Goal: Task Accomplishment & Management: Complete application form

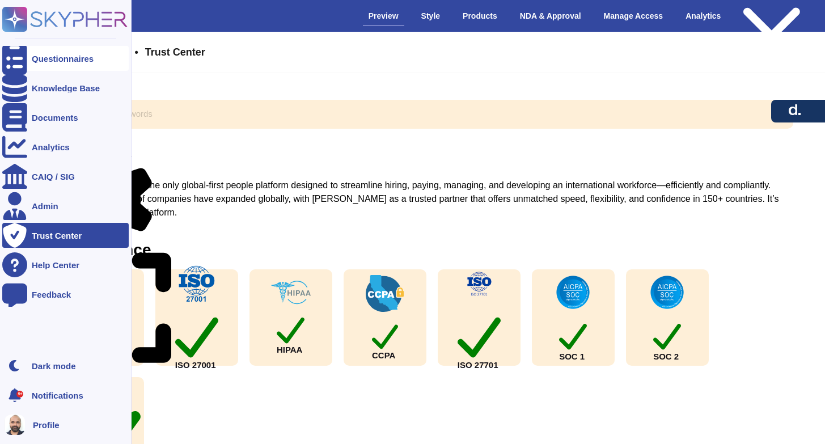
click at [60, 63] on div "Questionnaires" at bounding box center [65, 58] width 126 height 25
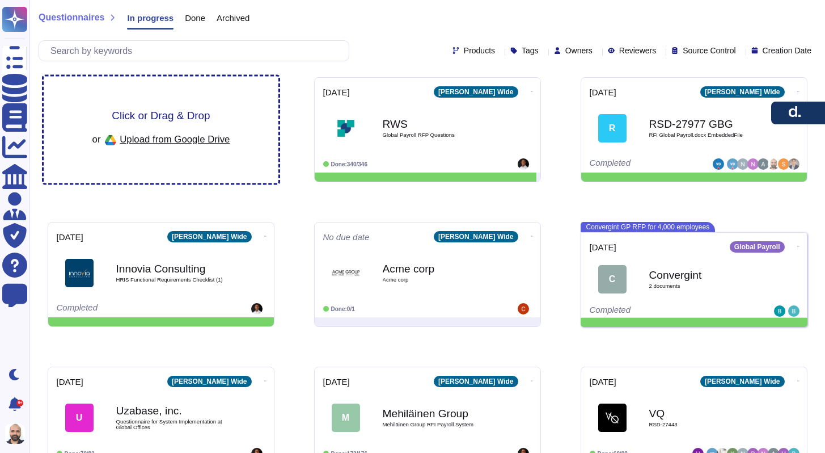
click at [187, 111] on span "Click or Drag & Drop" at bounding box center [161, 115] width 98 height 11
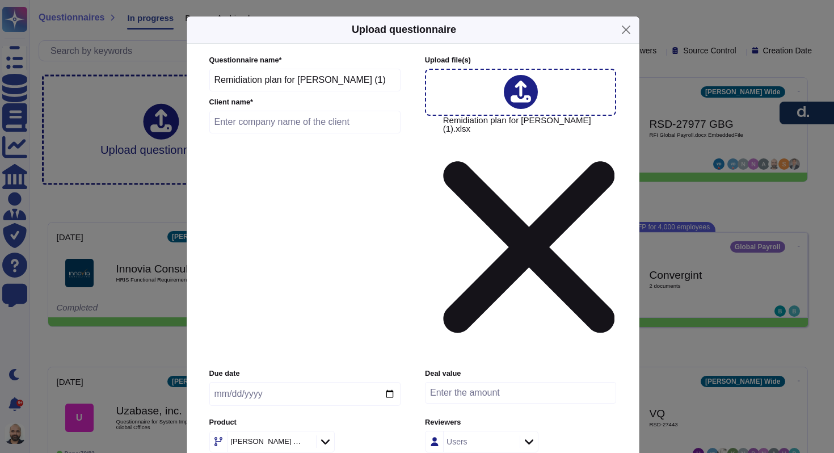
click at [363, 91] on input "Remidiation plan for [PERSON_NAME] (1)" at bounding box center [305, 80] width 192 height 23
click at [361, 91] on input "Remidiation plan for [PERSON_NAME] (1)" at bounding box center [305, 80] width 192 height 23
click at [252, 91] on input "Remidiation plan for [PERSON_NAME]" at bounding box center [305, 80] width 192 height 23
type input "Remediation Plan for [PERSON_NAME]"
click at [466, 437] on div "Users" at bounding box center [456, 441] width 21 height 8
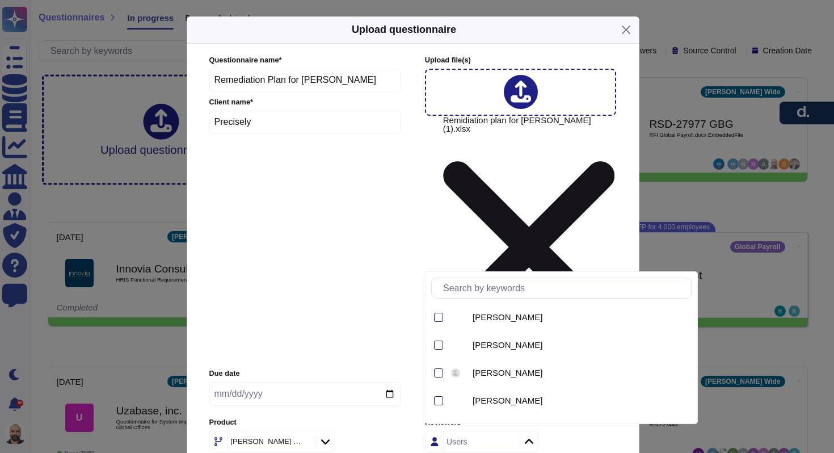
type input "Precisely"
type input "a"
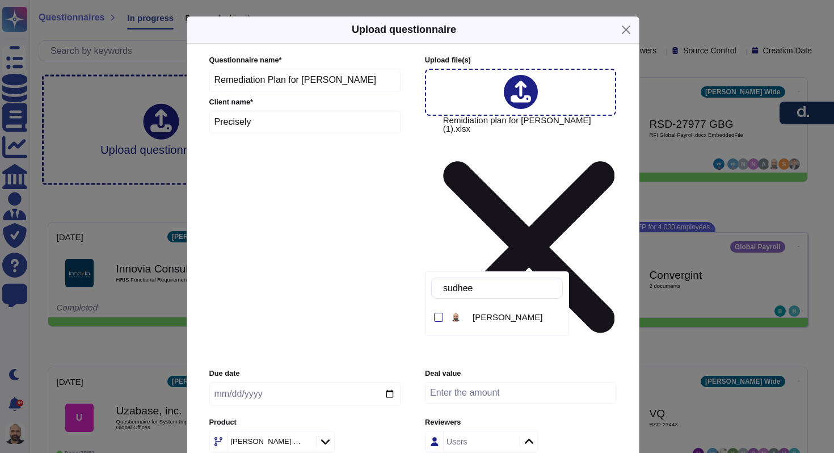
type input "[PERSON_NAME]"
click at [468, 315] on div "[PERSON_NAME]" at bounding box center [515, 317] width 95 height 10
click at [375, 370] on label "Due date" at bounding box center [304, 373] width 191 height 7
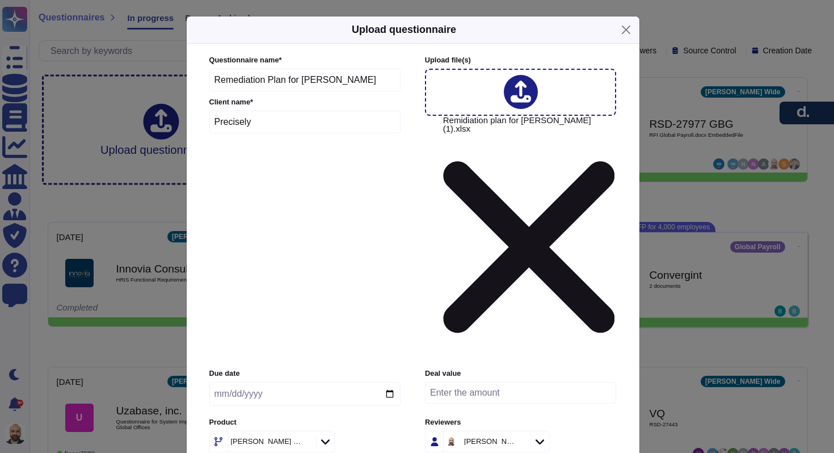
click at [478, 116] on div at bounding box center [521, 92] width 192 height 47
click at [321, 439] on icon at bounding box center [325, 441] width 9 height 5
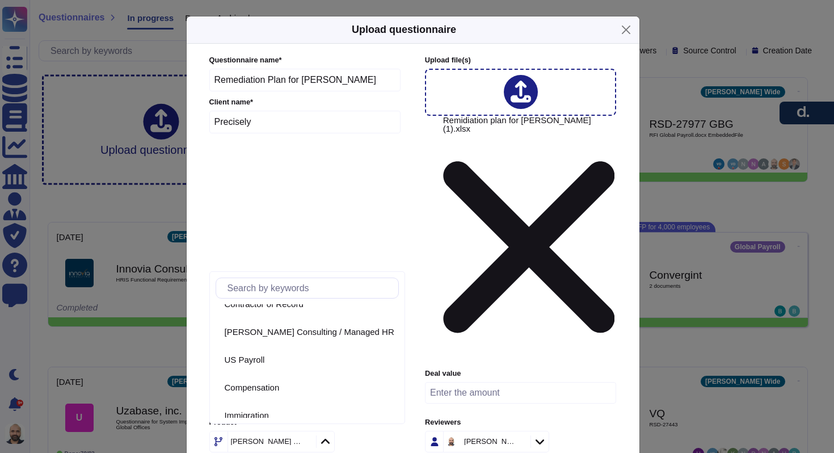
scroll to position [218, 0]
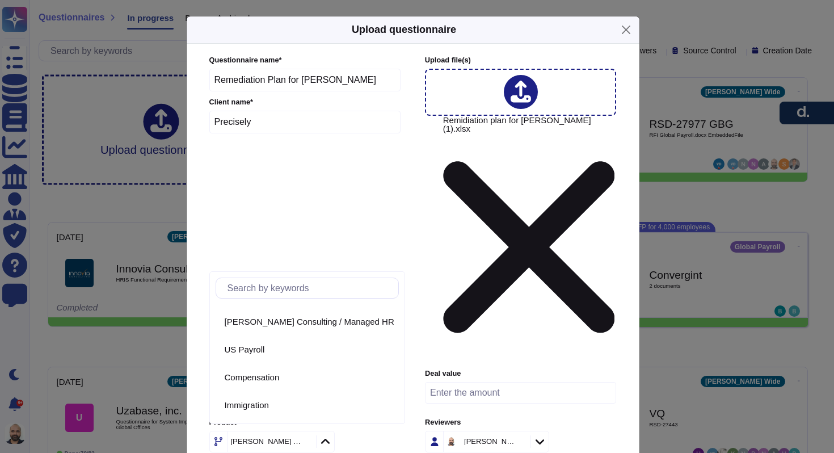
click at [392, 430] on div "[PERSON_NAME] Wide" at bounding box center [304, 441] width 191 height 22
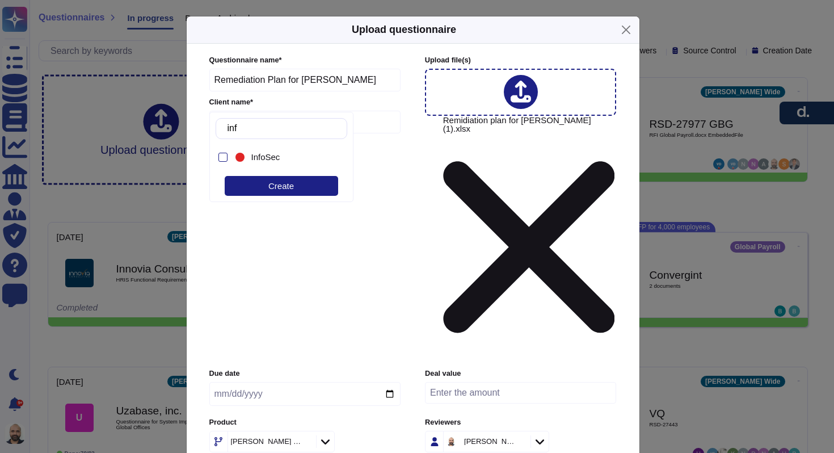
type input "info"
click at [247, 155] on div "InfoSec" at bounding box center [291, 157] width 88 height 10
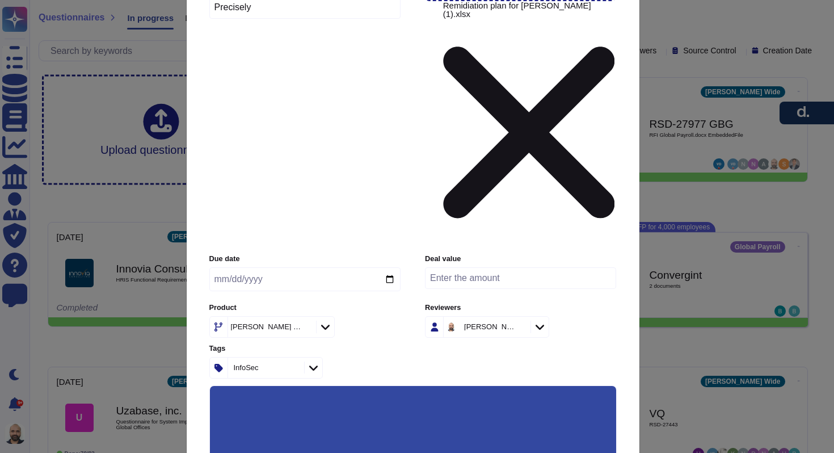
scroll to position [117, 0]
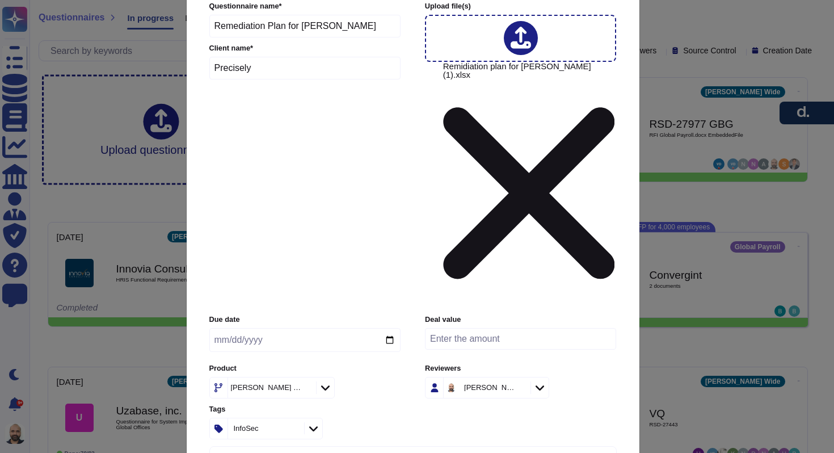
scroll to position [0, 0]
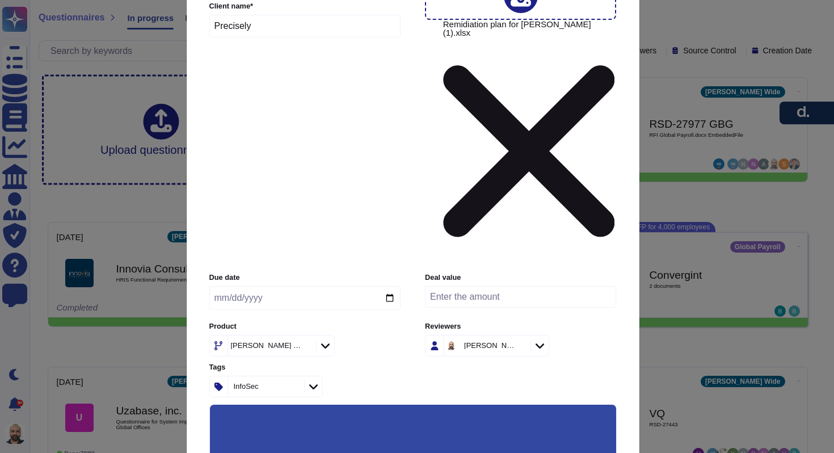
scroll to position [116, 0]
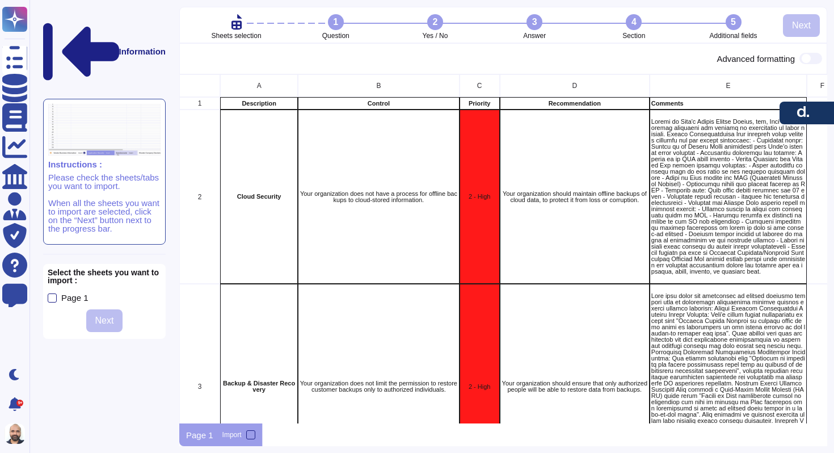
scroll to position [9, 9]
click at [250, 436] on div at bounding box center [250, 434] width 9 height 9
click at [0, 0] on input "Import" at bounding box center [0, 0] width 0 height 0
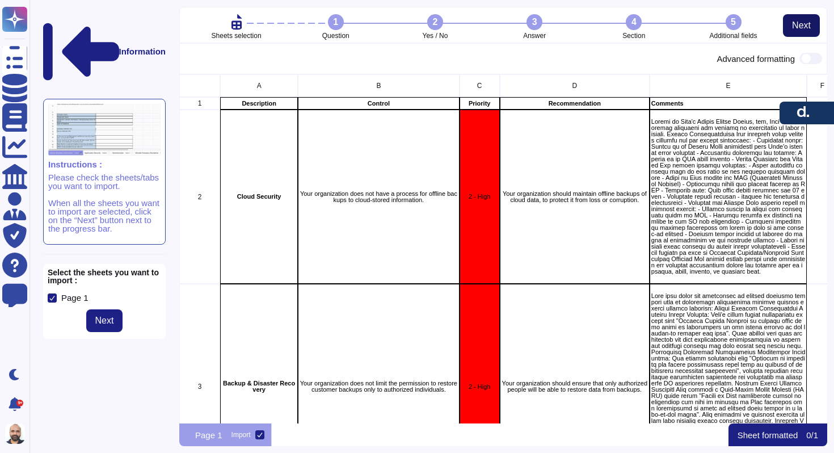
click at [800, 23] on span "Next" at bounding box center [801, 25] width 19 height 9
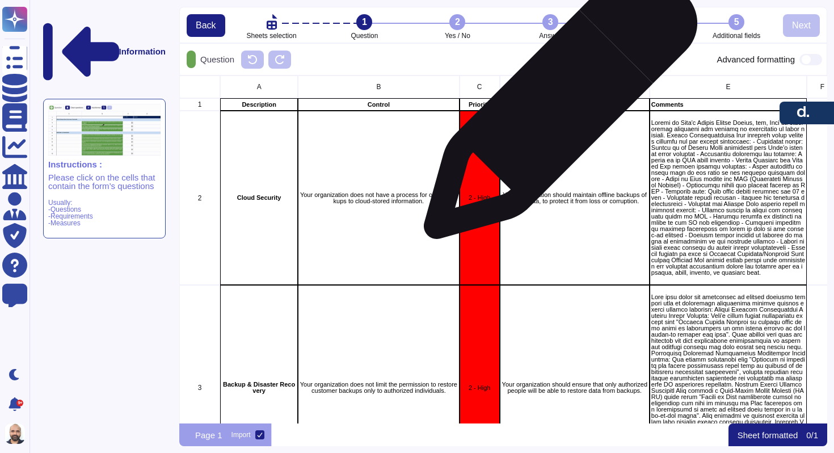
click at [556, 108] on div "Recommendation" at bounding box center [575, 104] width 150 height 12
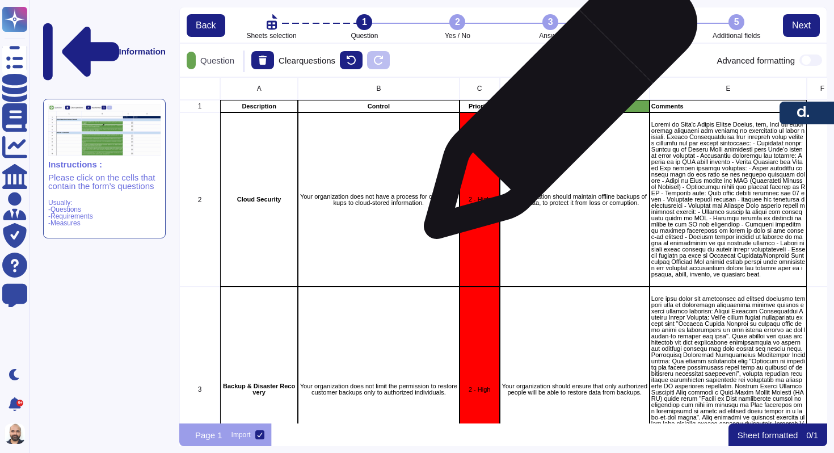
scroll to position [337, 639]
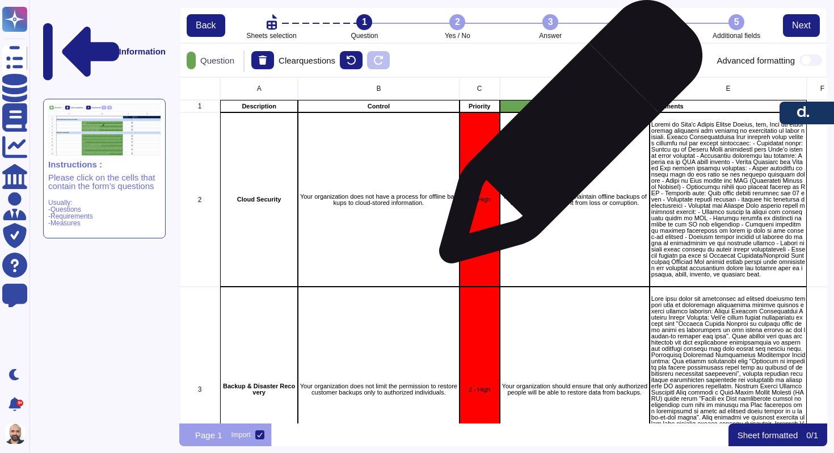
click at [566, 137] on div "Your organization should maintain offline backups of cloud data, to protect it …" at bounding box center [575, 199] width 150 height 174
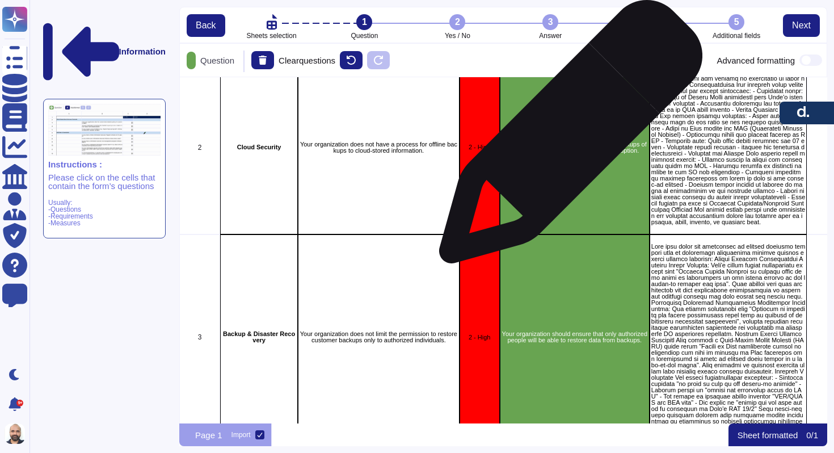
scroll to position [0, 0]
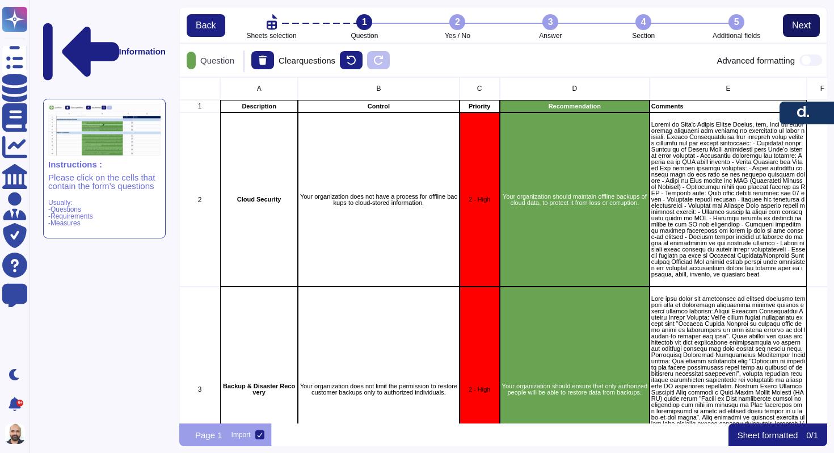
click at [796, 29] on span "Next" at bounding box center [801, 25] width 19 height 9
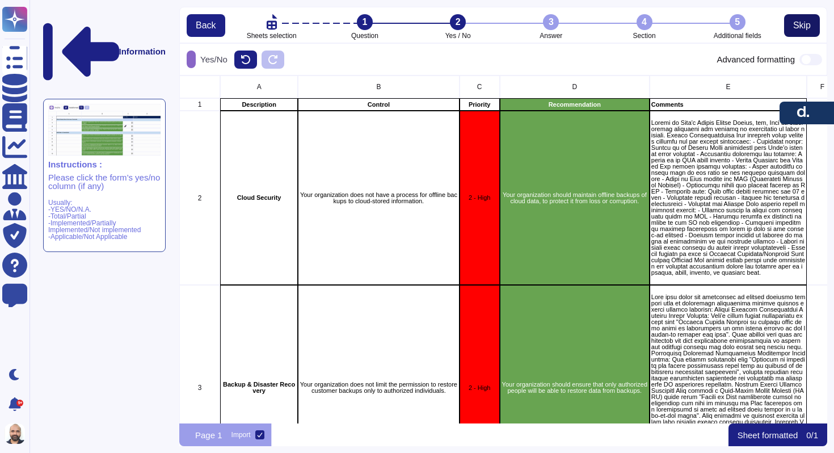
click at [796, 29] on span "Skip" at bounding box center [802, 25] width 18 height 9
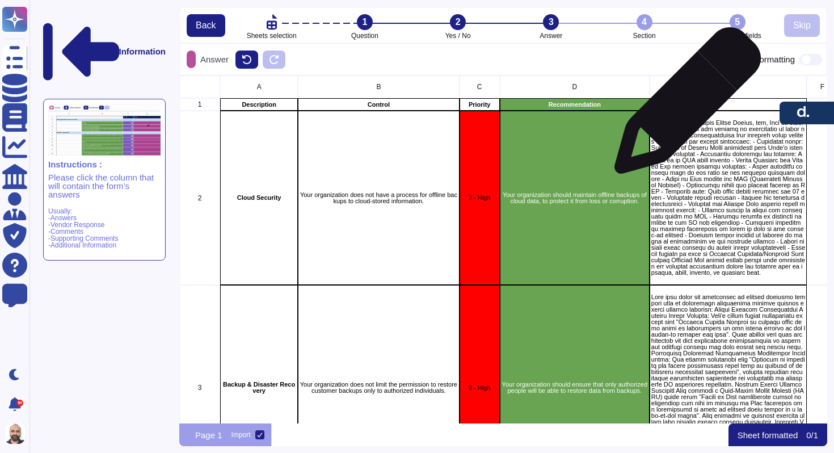
click at [683, 106] on p "Comments" at bounding box center [728, 105] width 154 height 6
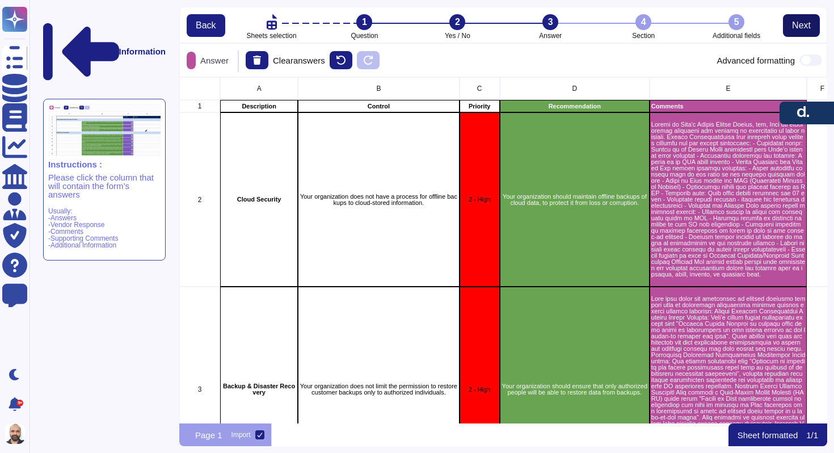
click at [796, 26] on span "Next" at bounding box center [801, 25] width 19 height 9
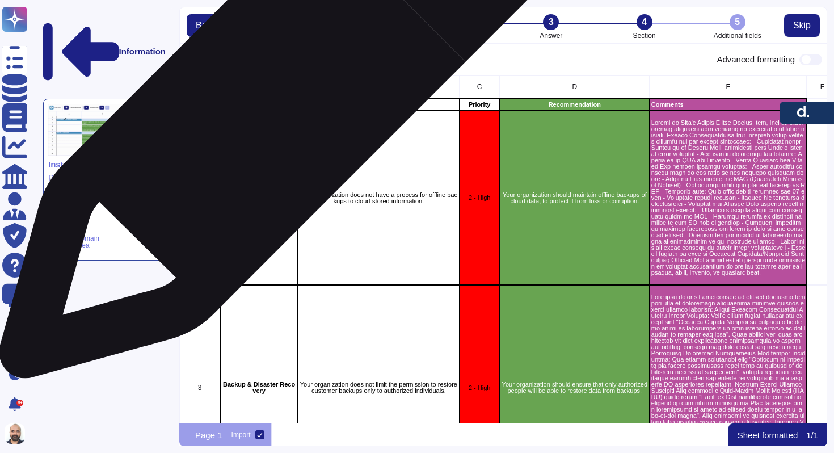
click at [273, 105] on p "Description" at bounding box center [259, 105] width 74 height 6
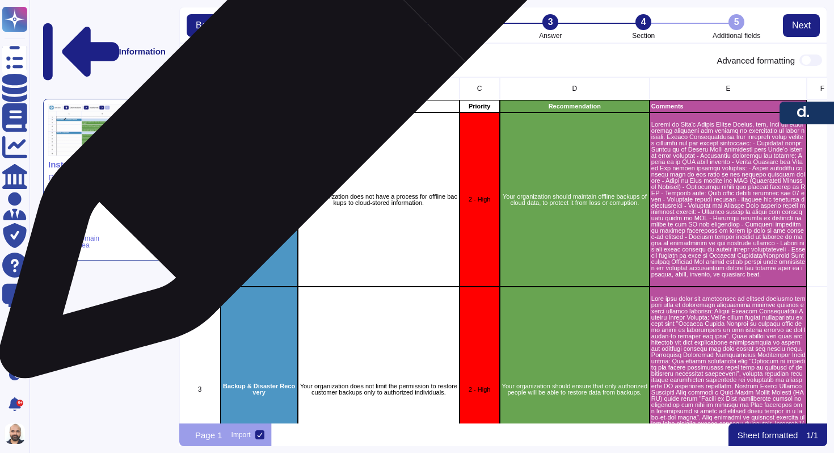
scroll to position [337, 639]
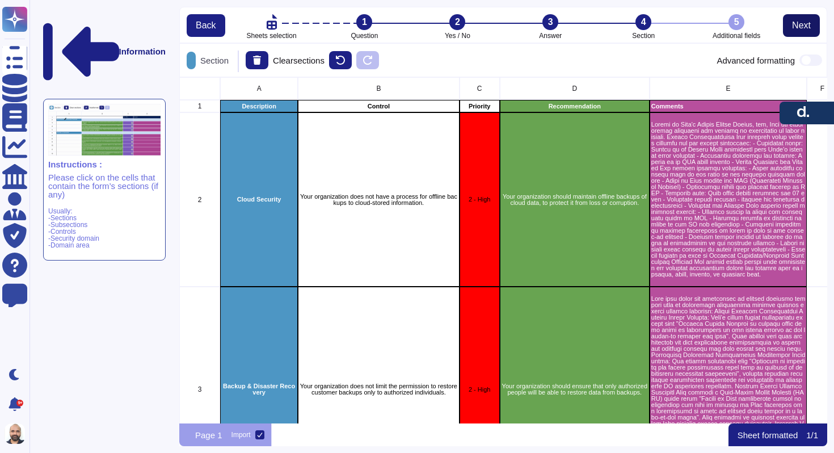
click at [802, 27] on span "Next" at bounding box center [801, 25] width 19 height 9
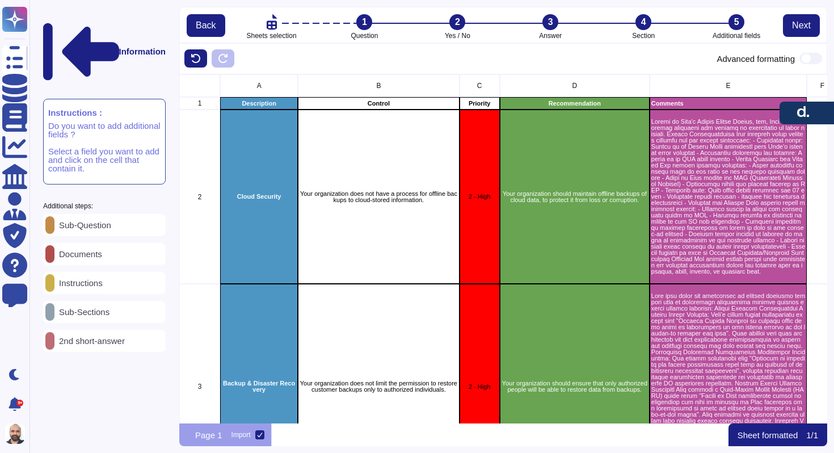
click at [83, 278] on p "Instructions" at bounding box center [78, 282] width 48 height 9
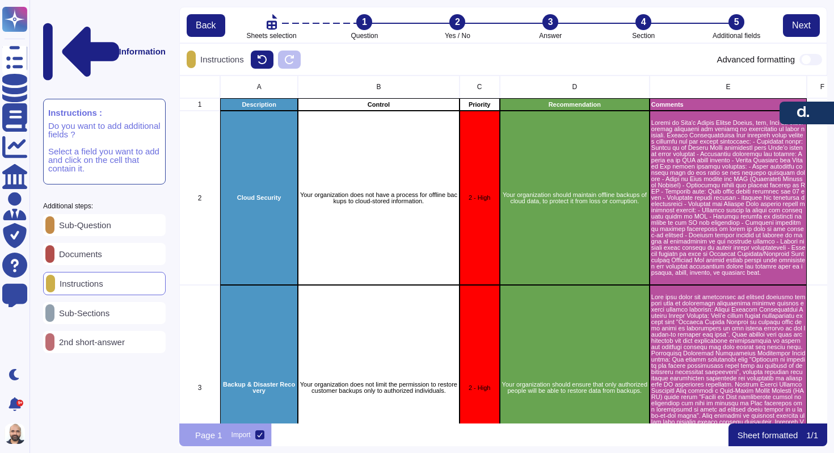
scroll to position [9, 9]
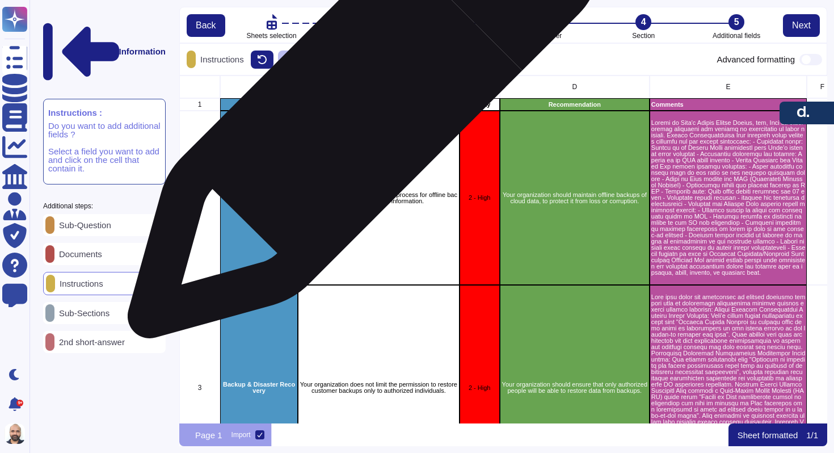
click at [358, 108] on div "Control" at bounding box center [378, 104] width 161 height 12
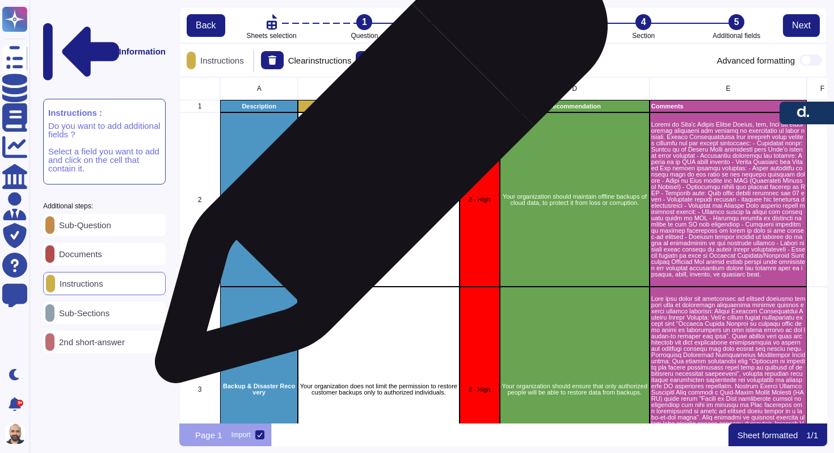
click at [377, 162] on div "Your organization does not have a process for offline backups to cloud-stored i…" at bounding box center [378, 199] width 161 height 174
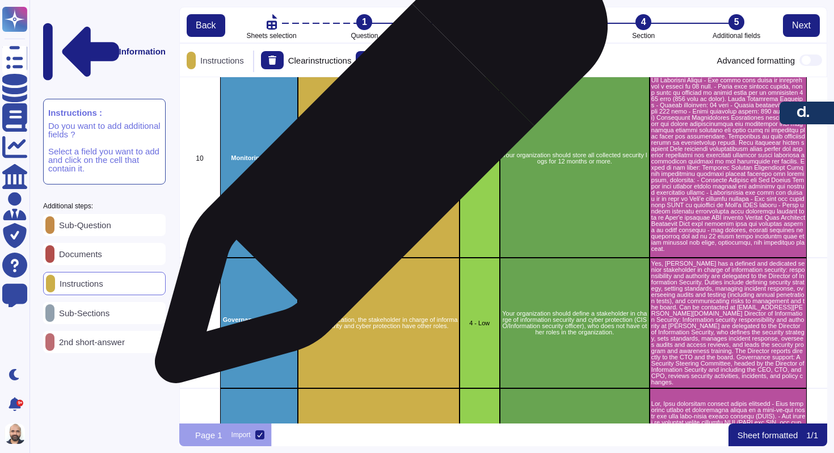
scroll to position [1962, 0]
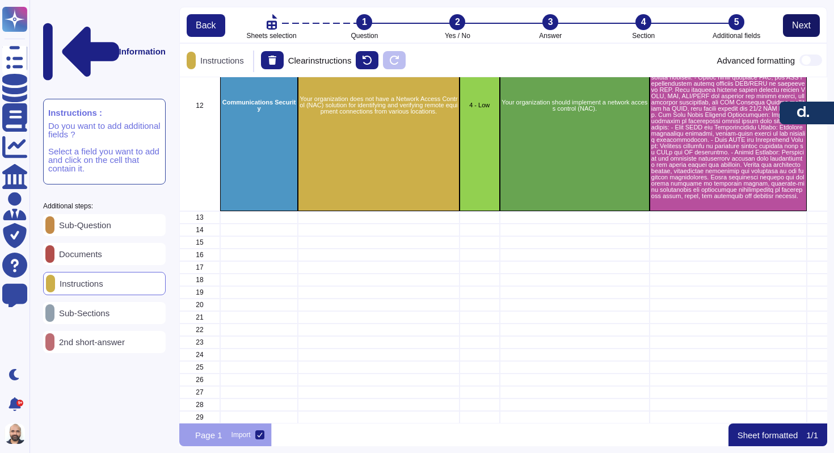
click at [784, 27] on button "Next" at bounding box center [801, 25] width 37 height 23
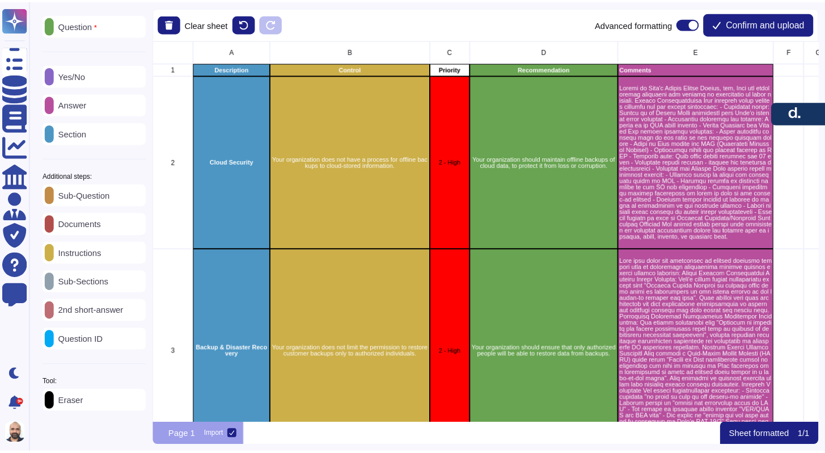
scroll to position [374, 664]
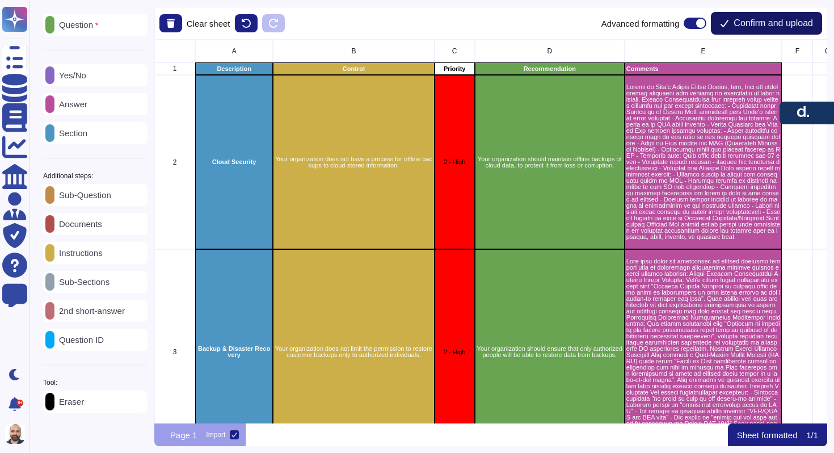
click at [747, 23] on span "Confirm and upload" at bounding box center [772, 23] width 79 height 9
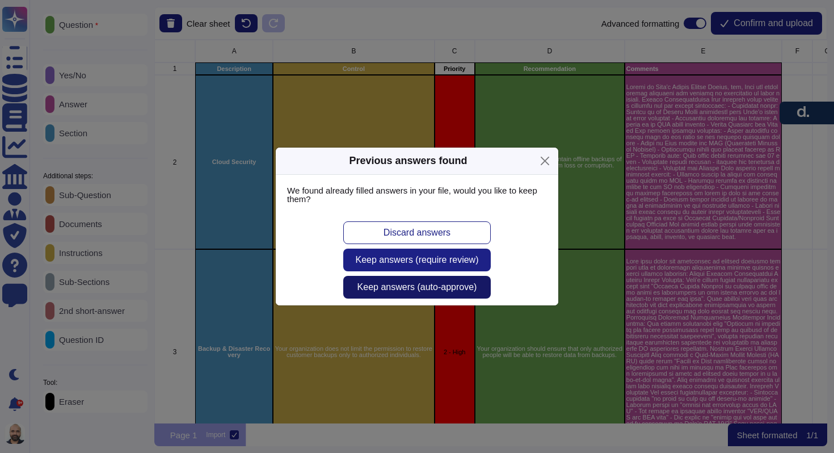
click at [397, 292] on button "Keep answers (auto-approve)" at bounding box center [416, 287] width 147 height 23
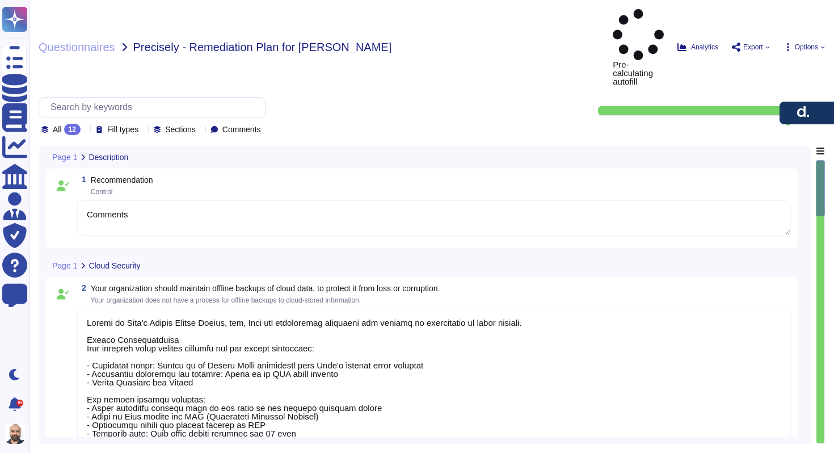
type textarea "Comments"
type textarea "Guided by [PERSON_NAME] System Backup Policy, yes, [PERSON_NAME] has establishe…"
type textarea "[PERSON_NAME] does limit the permission to restore customer backups only to aut…"
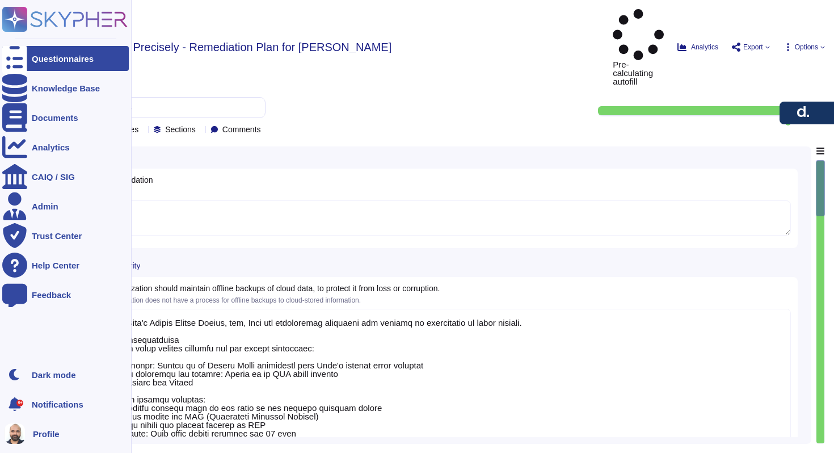
click at [64, 61] on div "Questionnaires" at bounding box center [63, 58] width 62 height 9
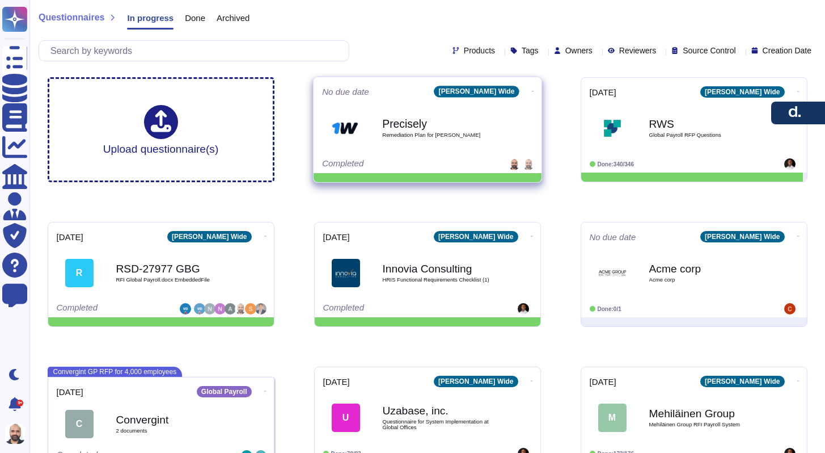
click at [531, 90] on icon at bounding box center [532, 91] width 2 height 3
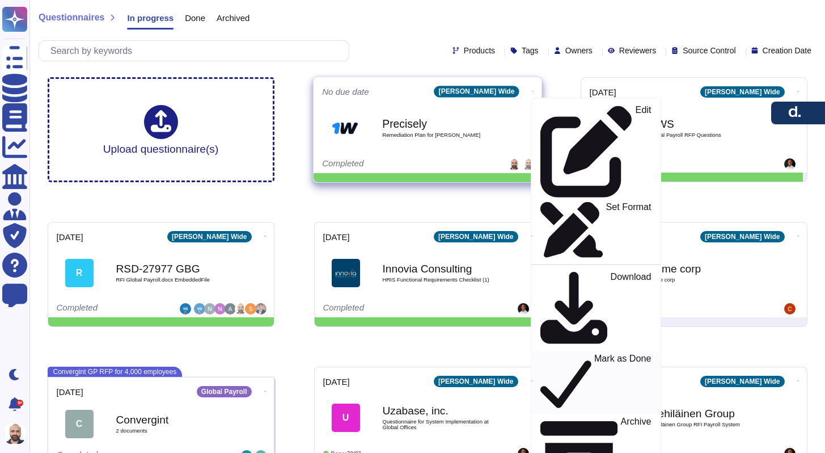
click at [594, 354] on p "Mark as Done" at bounding box center [622, 383] width 57 height 58
